Goal: Task Accomplishment & Management: Manage account settings

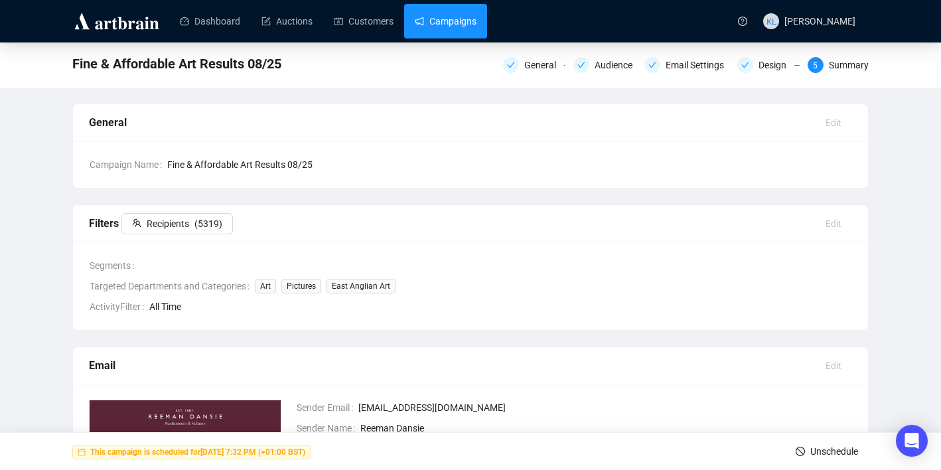
click at [464, 16] on link "Campaigns" at bounding box center [446, 21] width 62 height 35
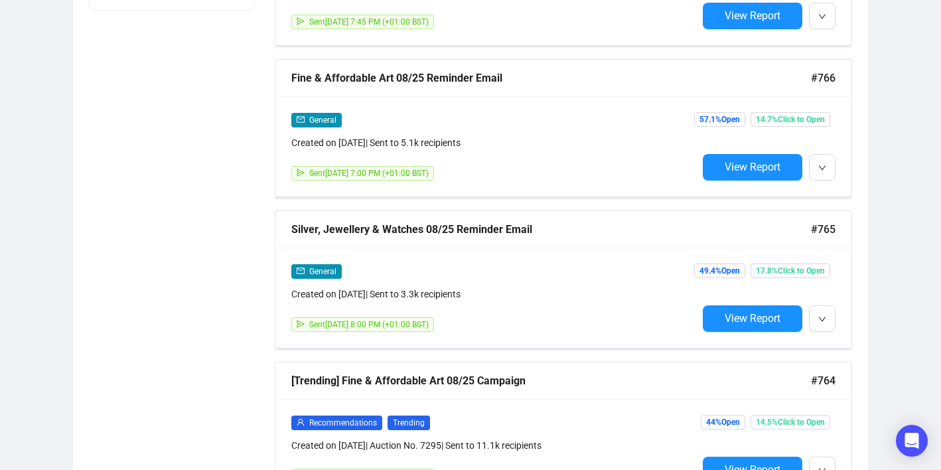
scroll to position [790, 0]
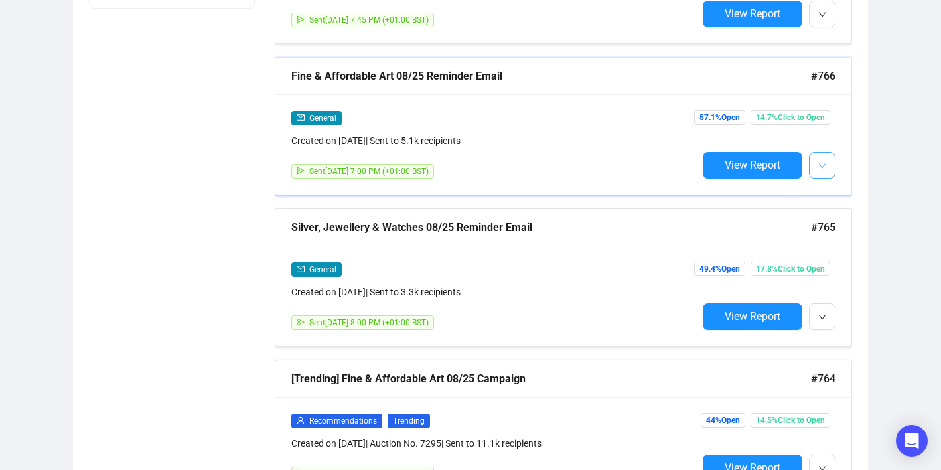
click at [703, 167] on icon "down" at bounding box center [822, 166] width 8 height 8
click at [703, 214] on div "Status Draft Scheduled Sent Date Range Type Recommendations General Consignment…" at bounding box center [470, 41] width 795 height 1344
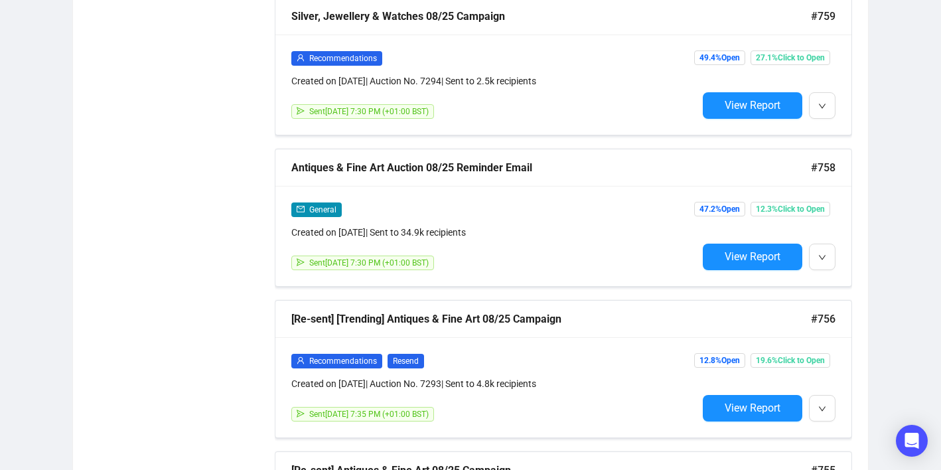
scroll to position [1912, 0]
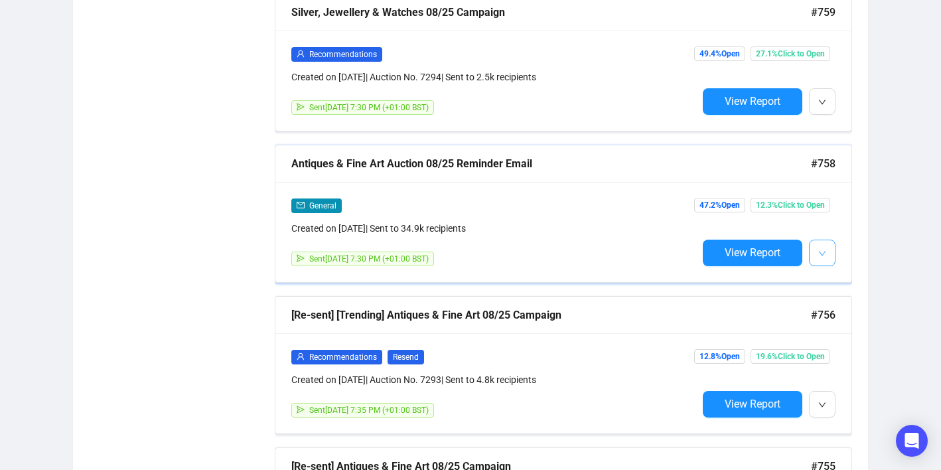
click at [703, 251] on button "button" at bounding box center [822, 253] width 27 height 27
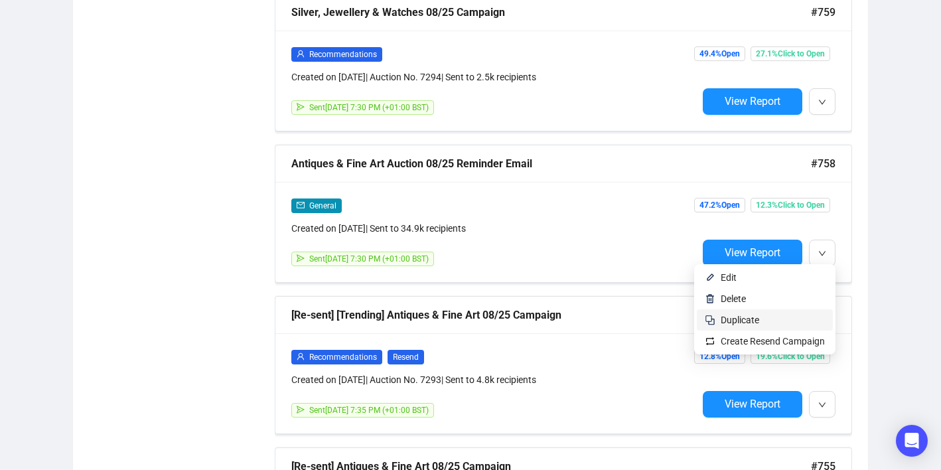
click at [703, 320] on span "Duplicate" at bounding box center [773, 320] width 104 height 15
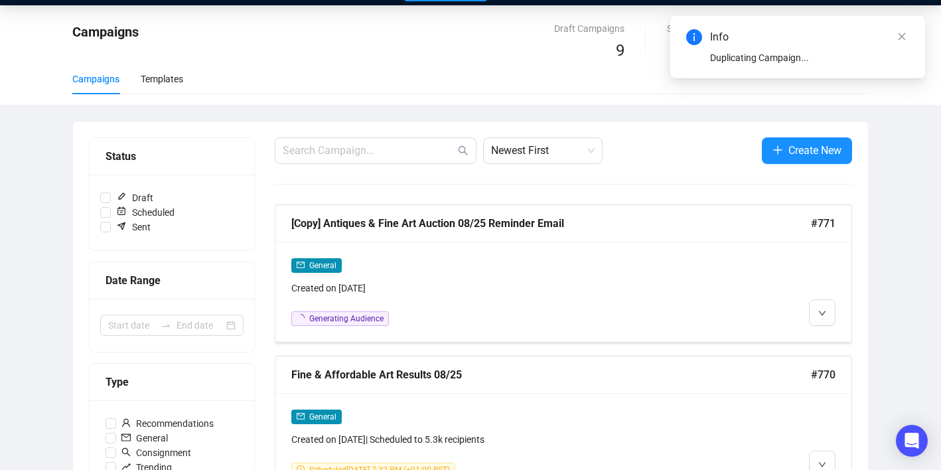
scroll to position [35, 0]
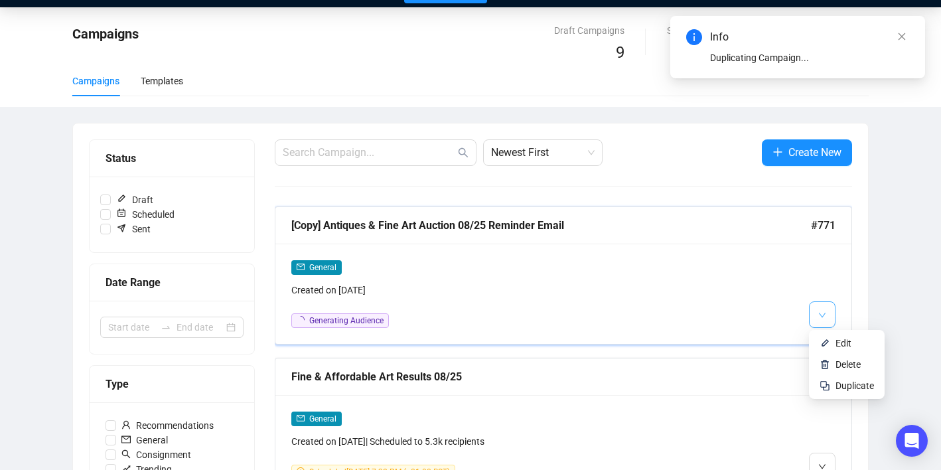
click at [703, 316] on icon "down" at bounding box center [822, 315] width 8 height 8
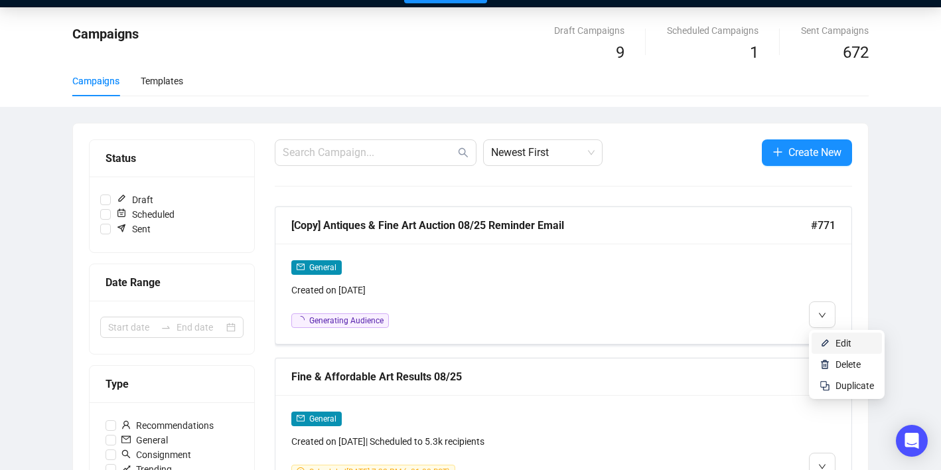
click at [703, 338] on img at bounding box center [824, 343] width 11 height 11
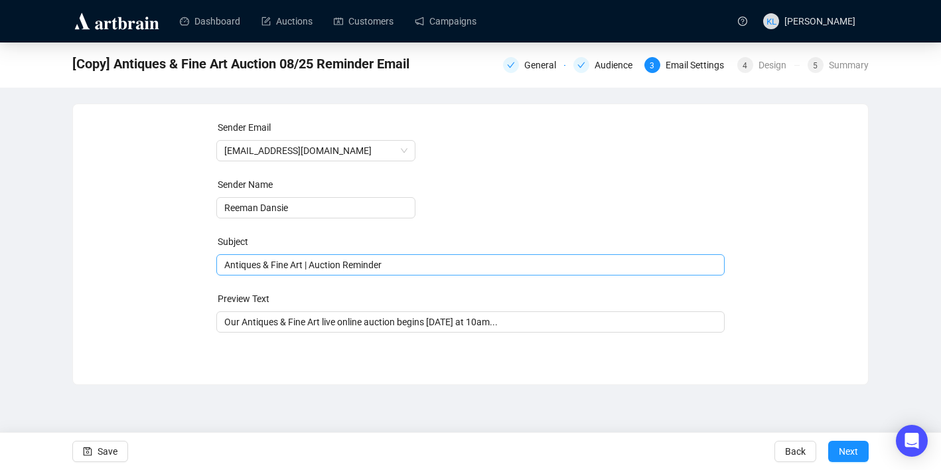
click at [297, 269] on span "Antiques & Fine Art | Auction Reminder" at bounding box center [470, 264] width 509 height 11
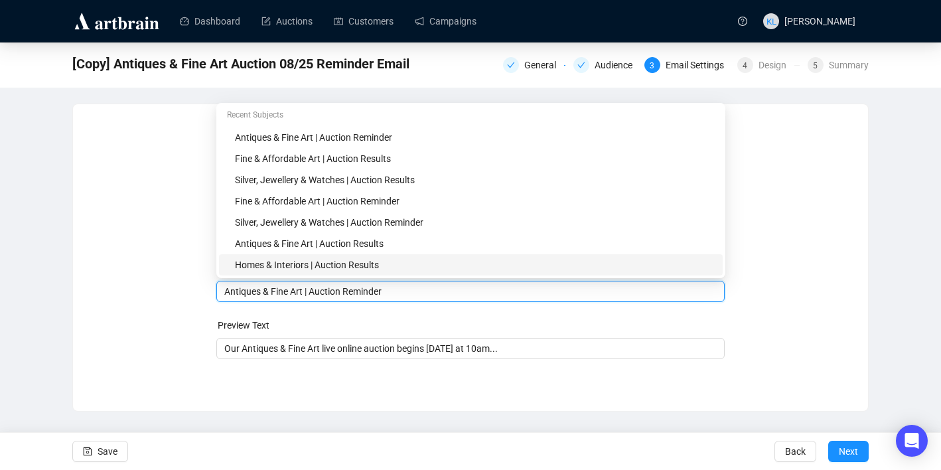
drag, startPoint x: 307, startPoint y: 293, endPoint x: 210, endPoint y: 293, distance: 96.2
click at [210, 293] on div "Sender Email [EMAIL_ADDRESS][DOMAIN_NAME] Sender Name Reeman Dansie Subject Mer…" at bounding box center [470, 247] width 763 height 255
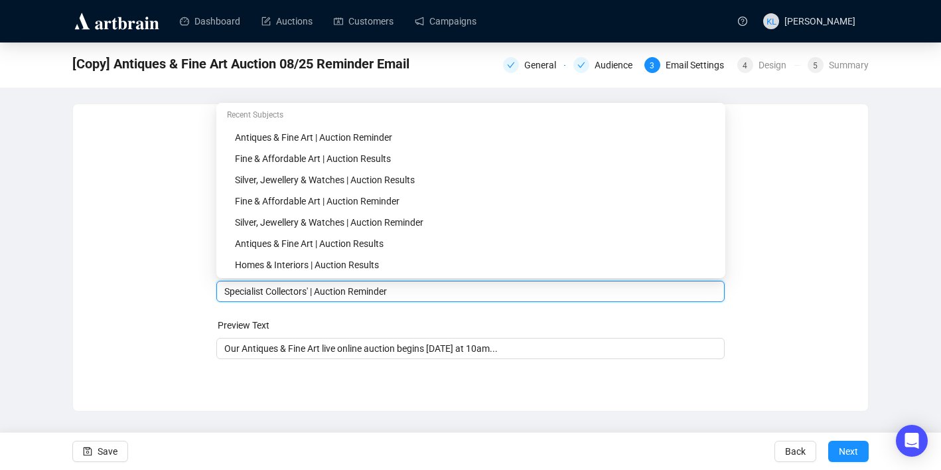
drag, startPoint x: 313, startPoint y: 294, endPoint x: 222, endPoint y: 293, distance: 90.9
click at [222, 293] on div "Specialist Collectors' | Auction Reminder" at bounding box center [470, 291] width 509 height 21
type input "Specialist Collectors' | Auction Reminder"
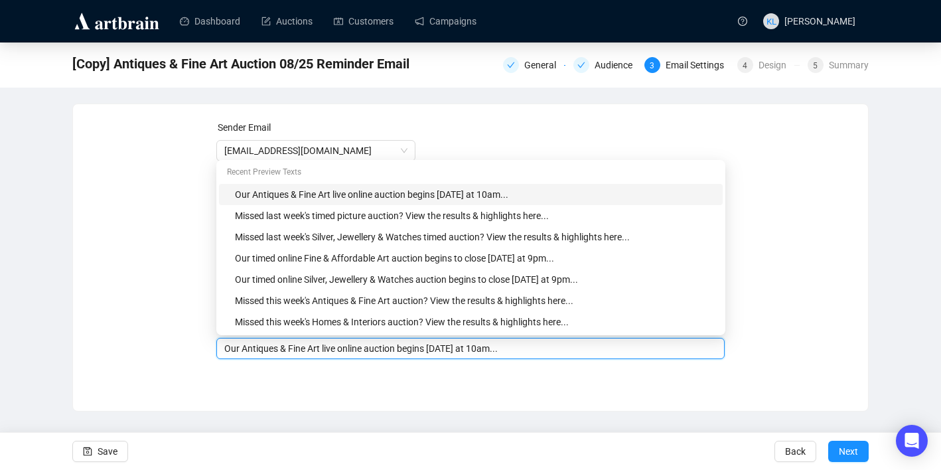
drag, startPoint x: 327, startPoint y: 350, endPoint x: 242, endPoint y: 348, distance: 85.0
click at [242, 348] on input "Our Antiques & Fine Art live online auction begins [DATE] at 10am..." at bounding box center [470, 348] width 493 height 15
paste input "Specialist Collectors'"
type input "Our Specialist Collectors' live online auction begins [DATE] at 10am..."
click at [383, 387] on div "Sender Email [EMAIL_ADDRESS][DOMAIN_NAME] Sender Name [PERSON_NAME] Subject Spe…" at bounding box center [470, 247] width 795 height 287
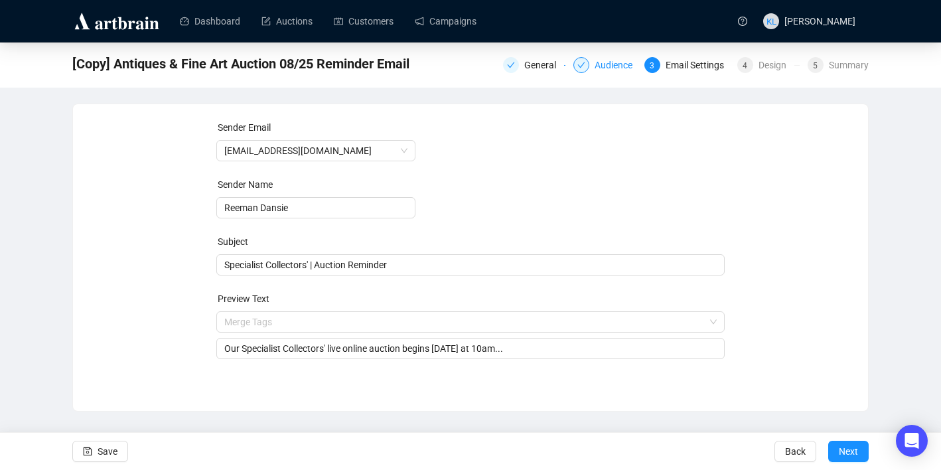
click at [594, 64] on div "Audience" at bounding box center [617, 65] width 46 height 16
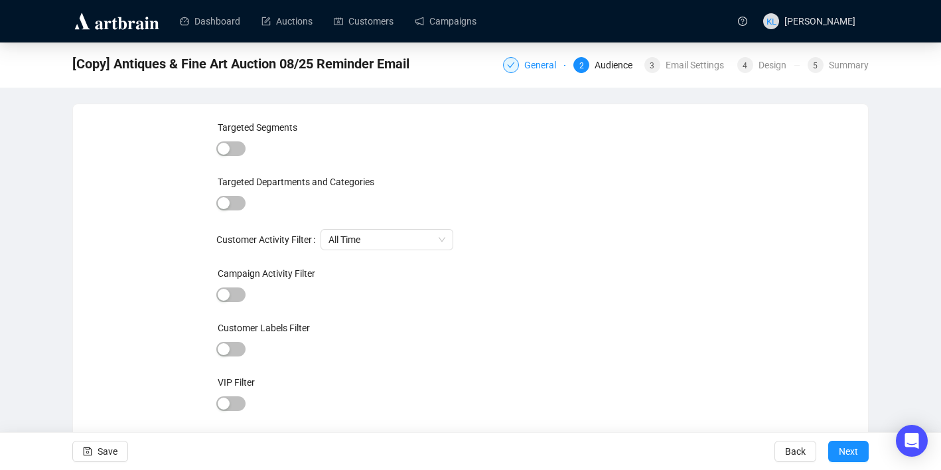
click at [510, 62] on div at bounding box center [511, 65] width 16 height 16
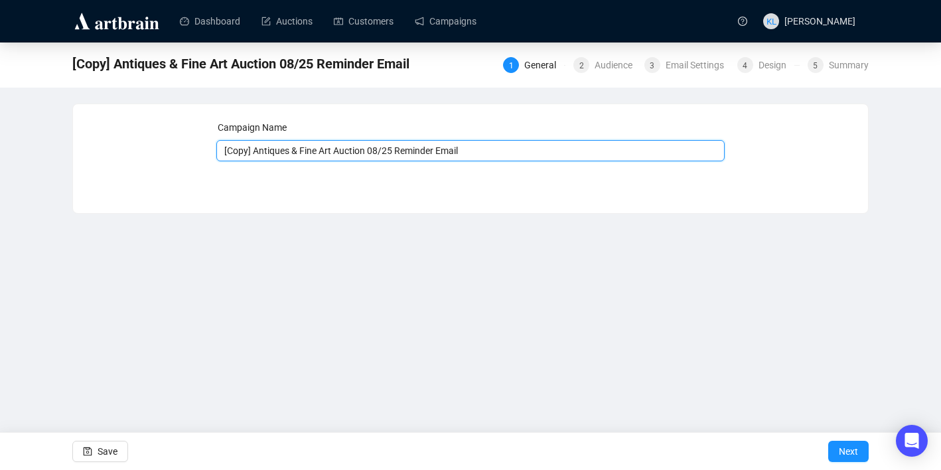
drag, startPoint x: 336, startPoint y: 153, endPoint x: 167, endPoint y: 157, distance: 169.9
click at [167, 157] on div "Campaign Name [Copy] Antiques & Fine Art Auction 08/25 Reminder Email Save Next" at bounding box center [470, 148] width 763 height 57
paste input "Specialist Collectors'"
click at [363, 151] on input "Specialist Collectors' Auction 08/25 Reminder Email" at bounding box center [470, 150] width 509 height 21
type input "Specialist Collectors' Auction 09/25 Reminder Email"
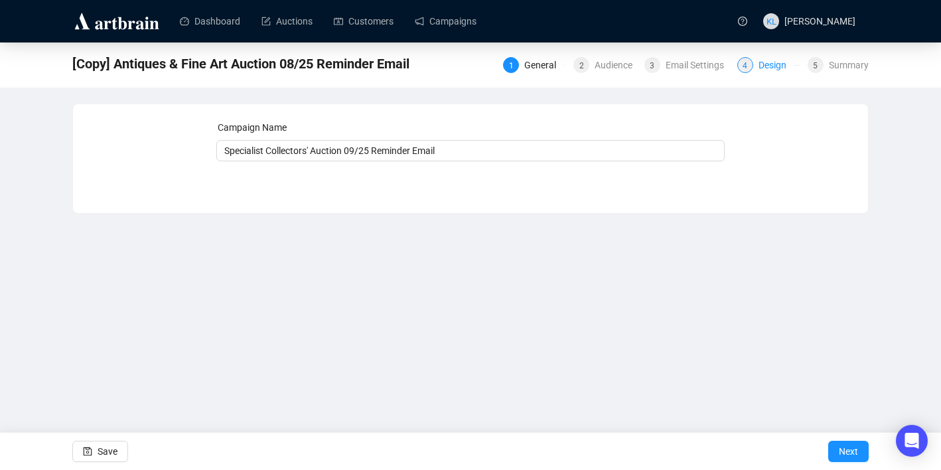
click at [703, 64] on span "4" at bounding box center [744, 65] width 5 height 9
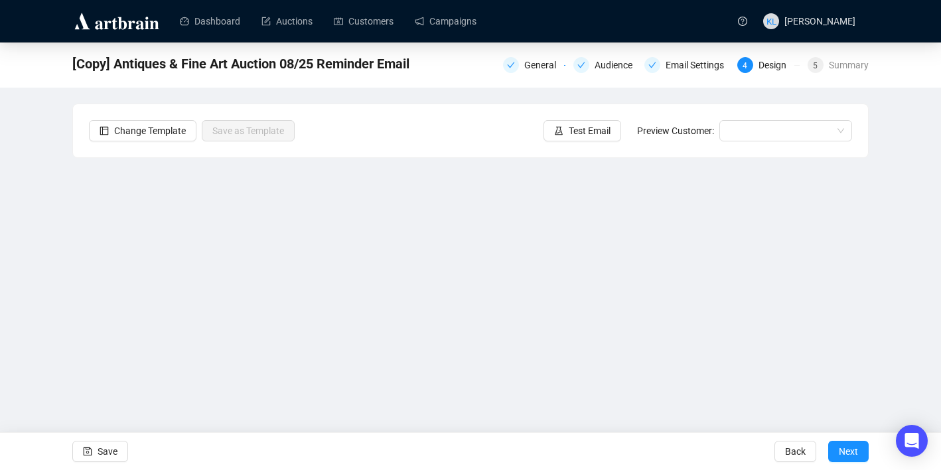
scroll to position [24, 0]
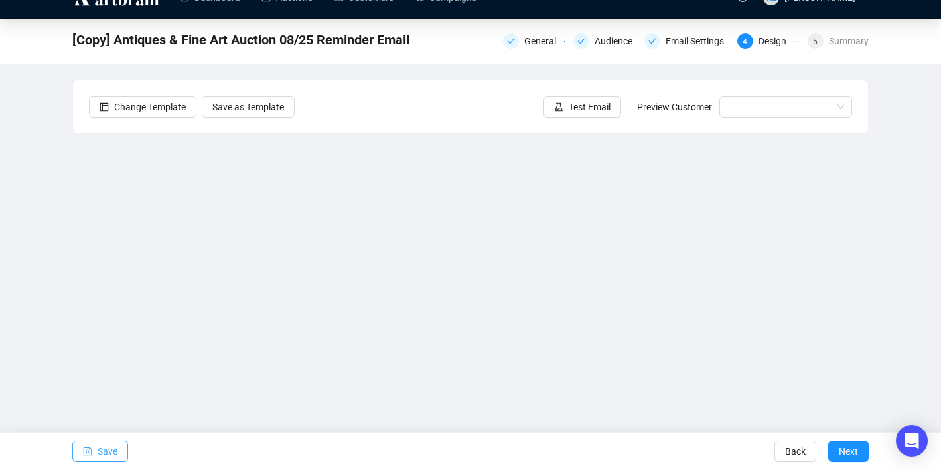
click at [103, 452] on span "Save" at bounding box center [108, 451] width 20 height 37
